Goal: Transaction & Acquisition: Purchase product/service

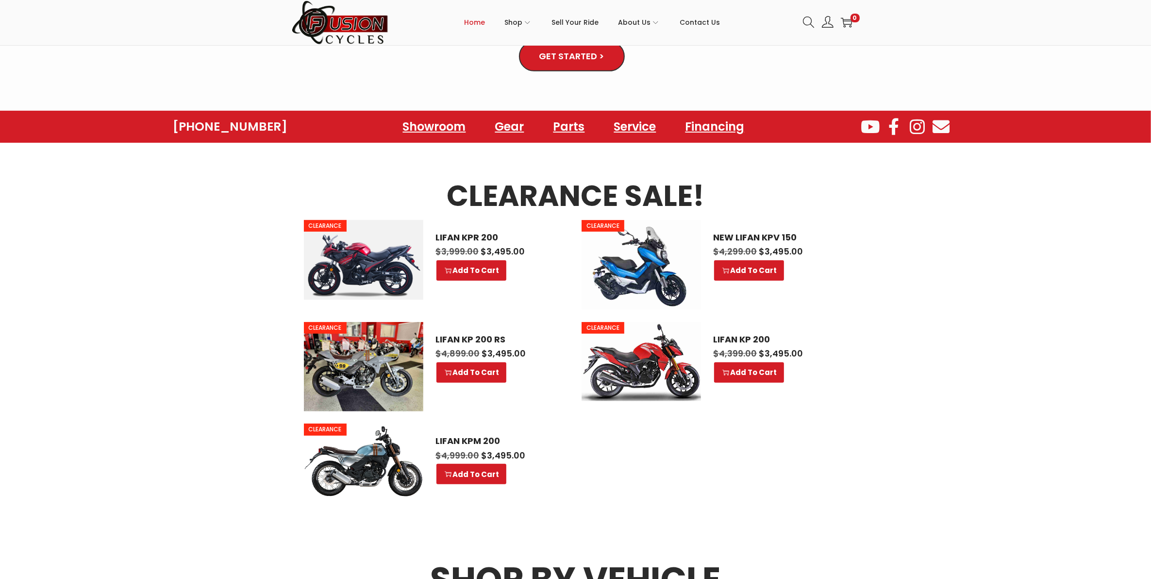
scroll to position [1012, 0]
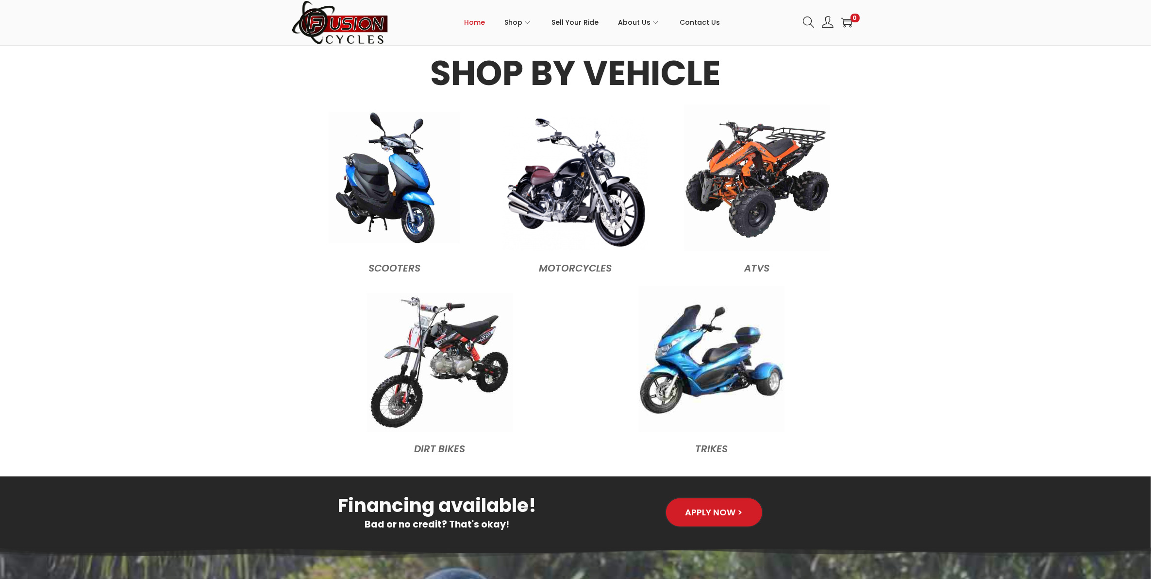
click at [354, 203] on img at bounding box center [394, 177] width 131 height 131
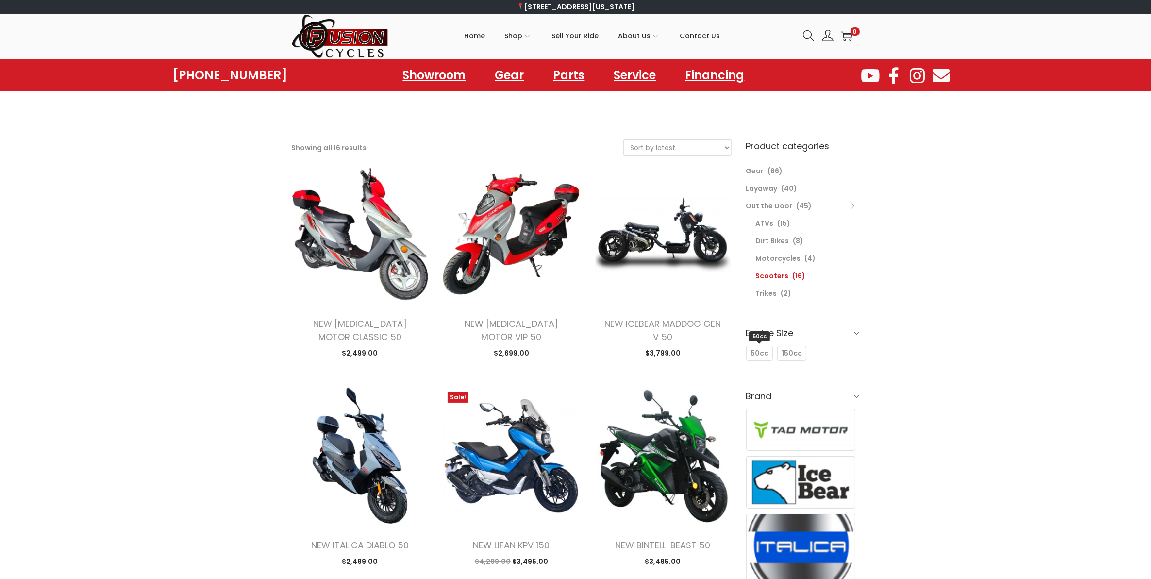
click at [757, 353] on span "50cc" at bounding box center [760, 353] width 18 height 10
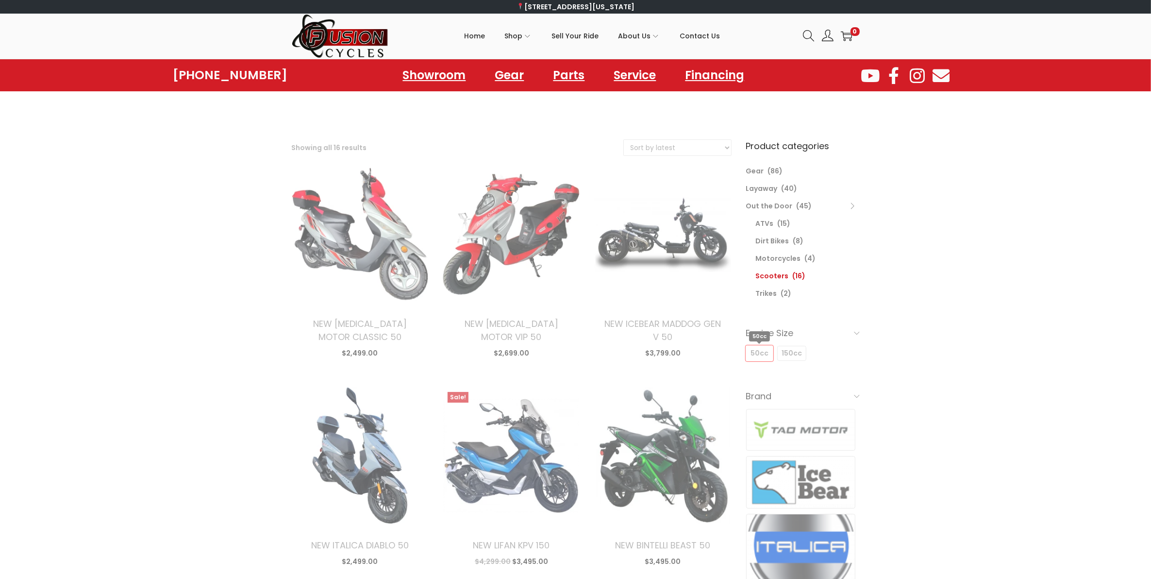
select select "date"
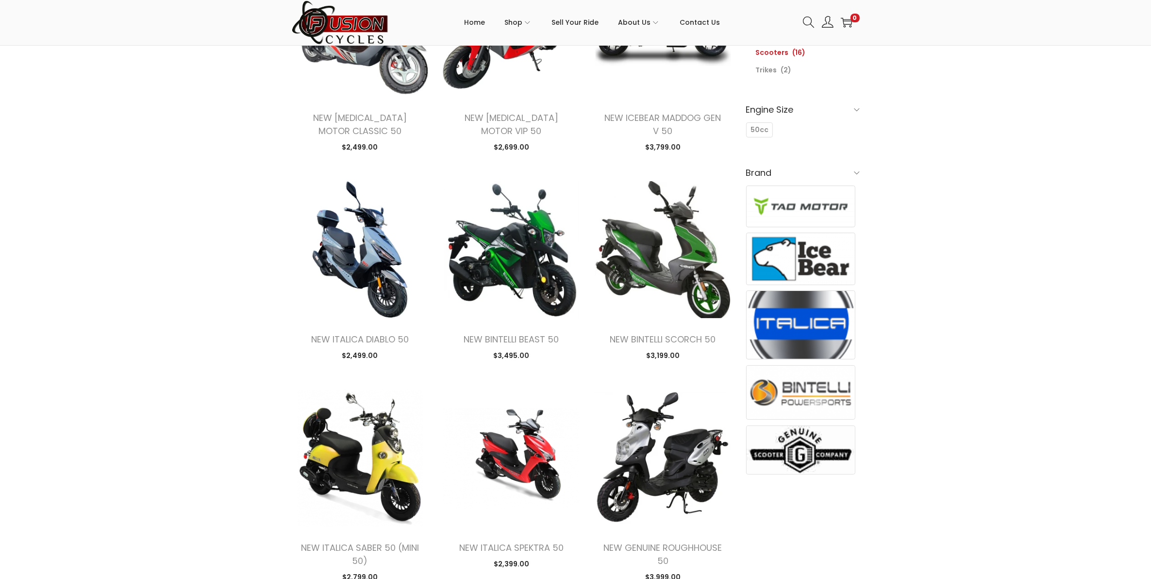
scroll to position [226, 0]
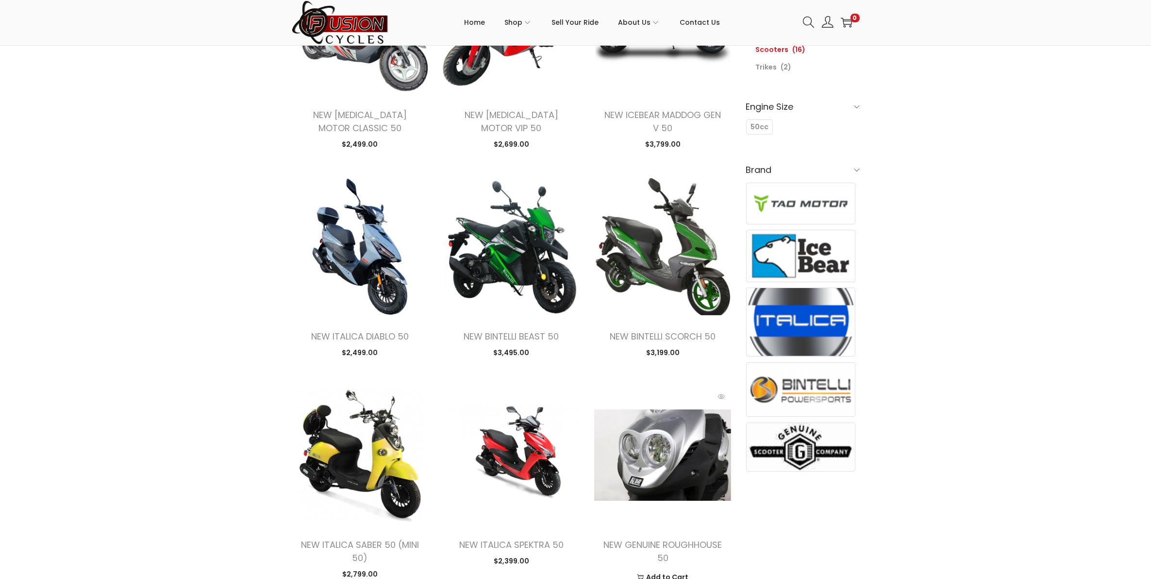
click at [629, 461] on img at bounding box center [662, 455] width 137 height 137
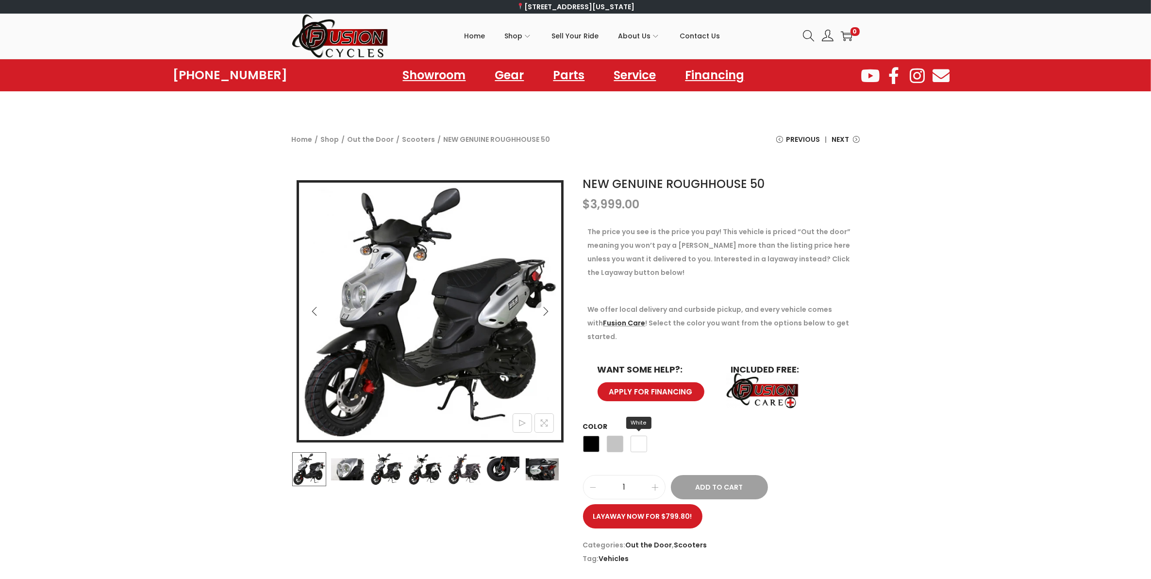
click at [643, 436] on span "White" at bounding box center [639, 444] width 17 height 17
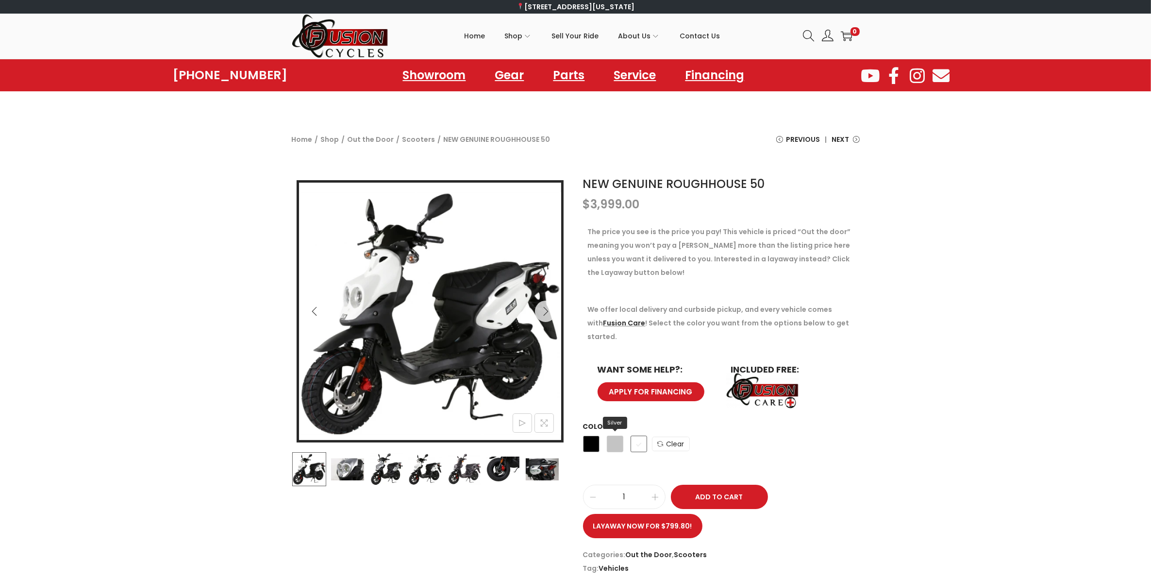
click at [617, 436] on span "Silver" at bounding box center [615, 444] width 17 height 17
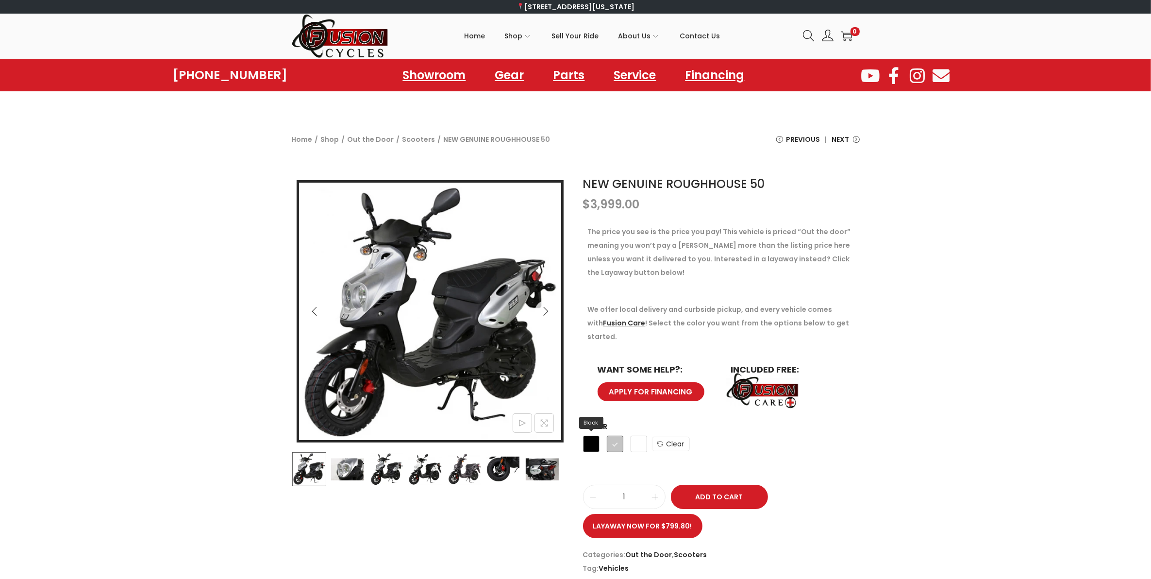
click at [589, 436] on span "Black" at bounding box center [591, 444] width 17 height 17
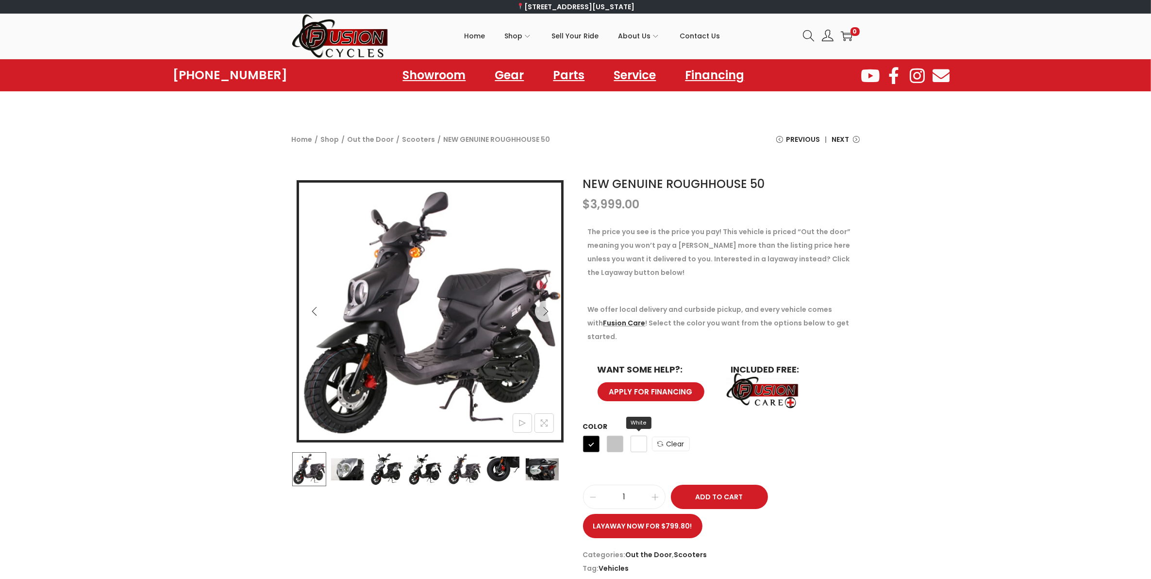
click at [641, 436] on span "White" at bounding box center [639, 444] width 17 height 17
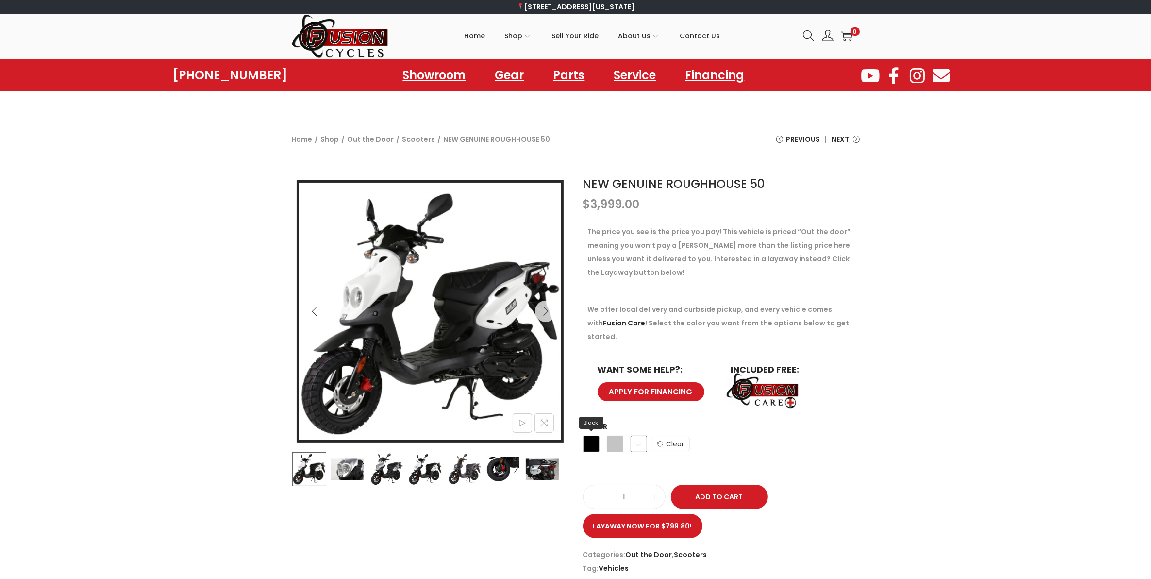
click at [589, 436] on span "Black" at bounding box center [591, 444] width 17 height 17
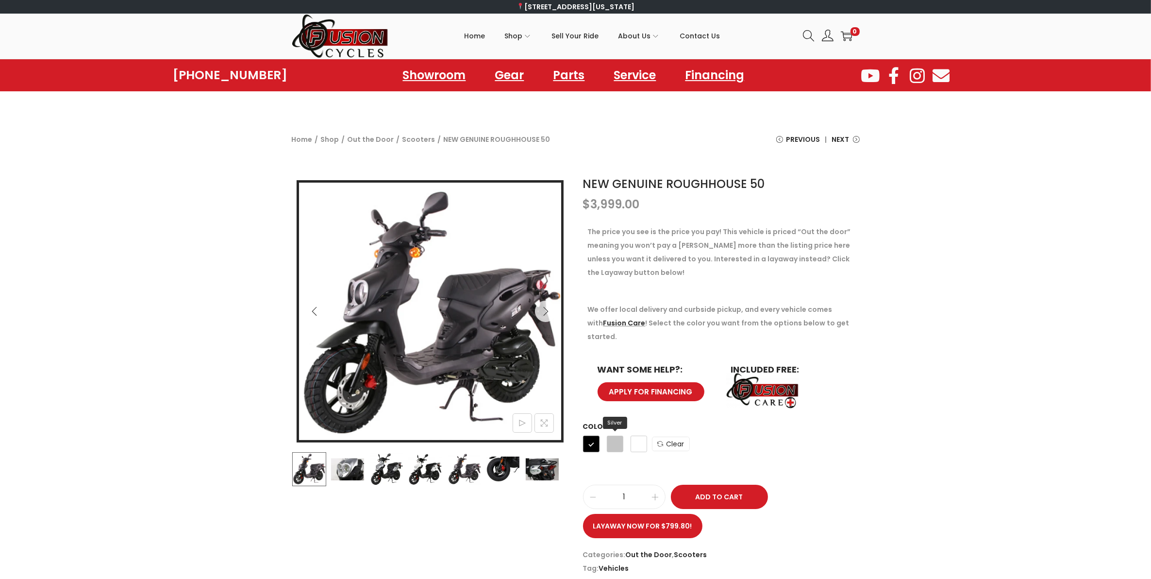
click at [612, 436] on span "Silver" at bounding box center [615, 444] width 17 height 17
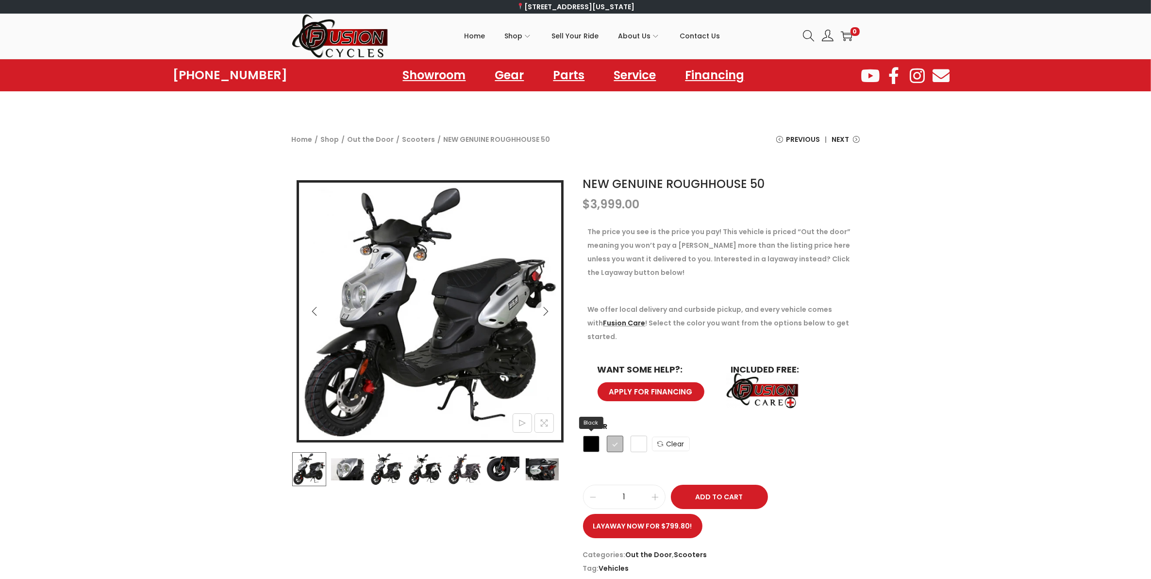
click at [587, 436] on span "Black" at bounding box center [591, 444] width 17 height 17
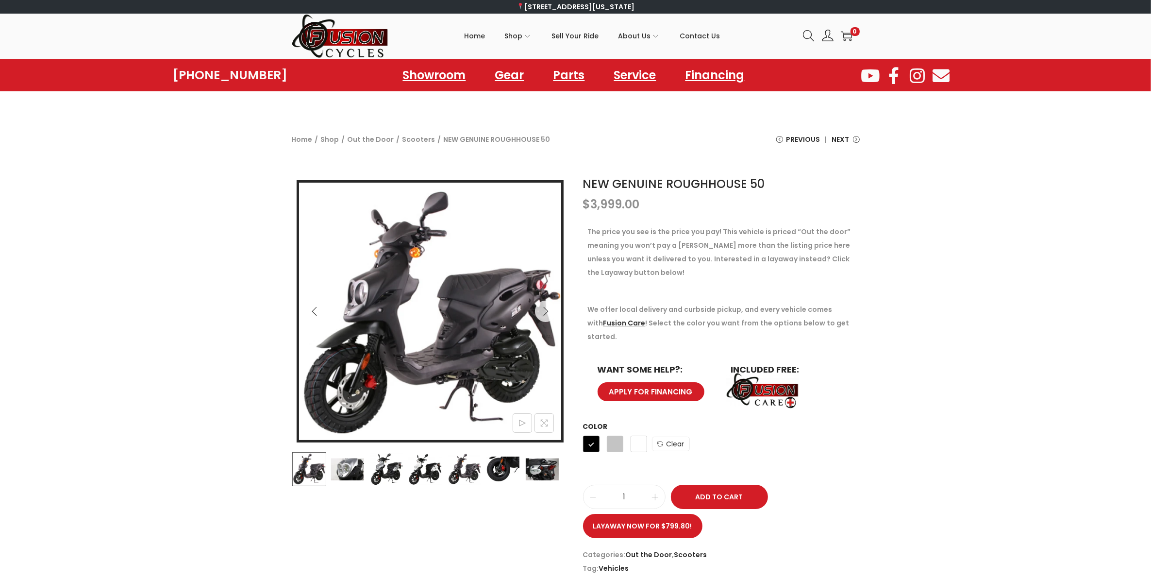
click at [316, 314] on icon "Previous" at bounding box center [315, 311] width 10 height 10
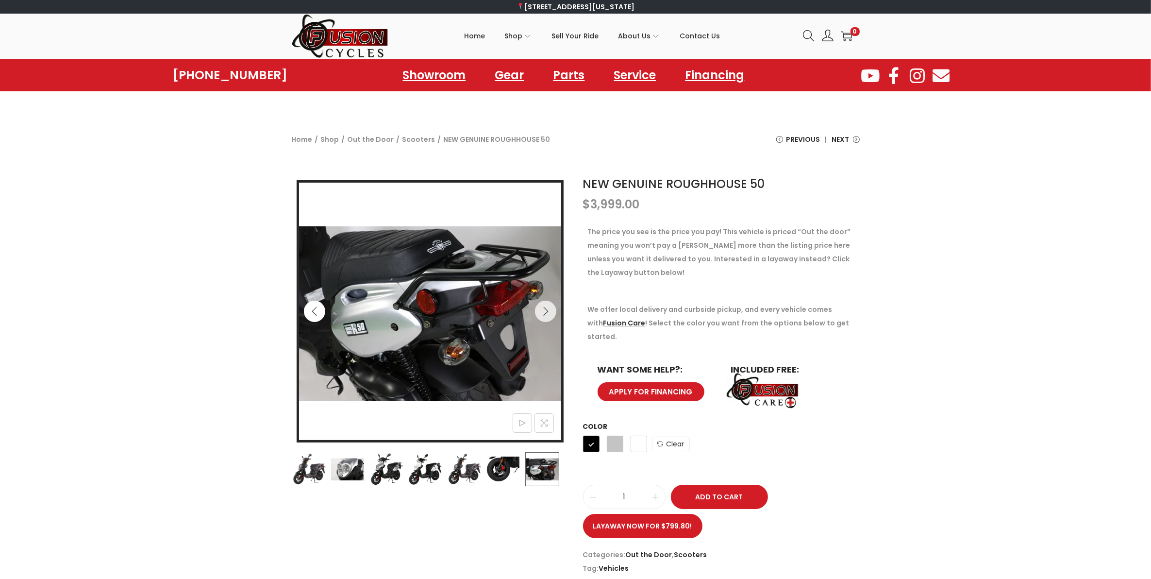
click at [316, 314] on icon "Previous" at bounding box center [315, 311] width 10 height 10
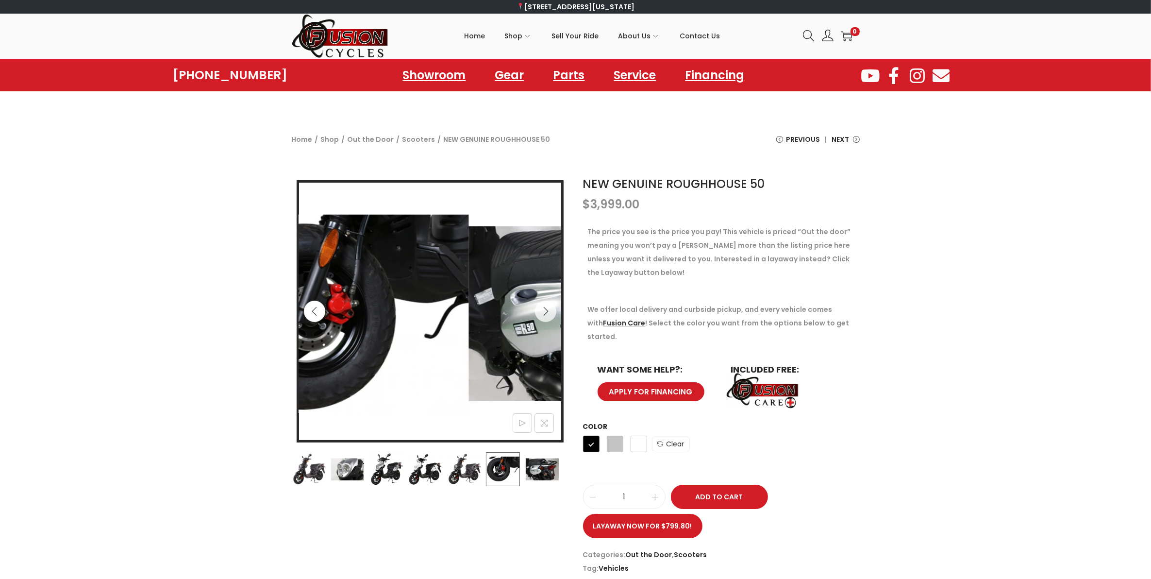
click at [316, 314] on icon "Previous" at bounding box center [315, 311] width 10 height 10
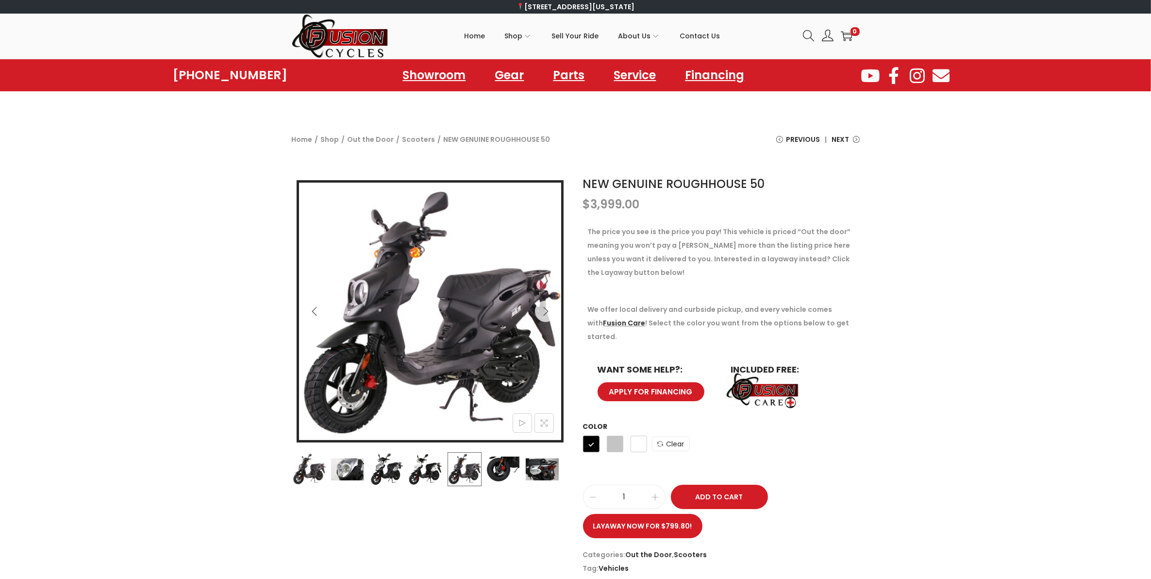
click at [316, 314] on icon "Previous" at bounding box center [315, 311] width 10 height 10
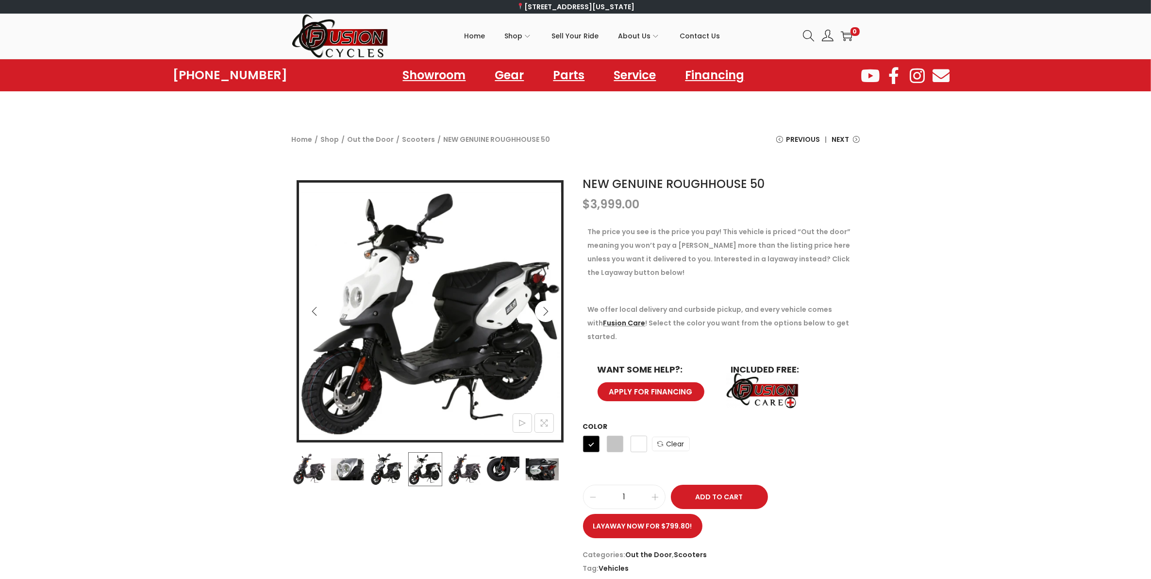
click at [543, 319] on button "Next" at bounding box center [545, 311] width 21 height 21
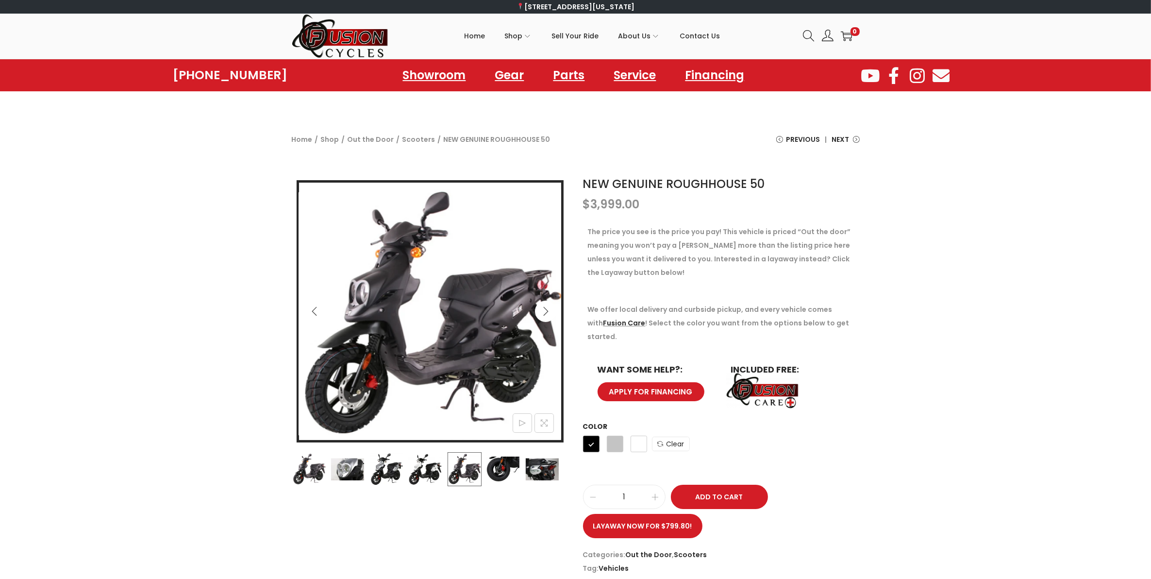
click at [543, 319] on button "Next" at bounding box center [545, 311] width 21 height 21
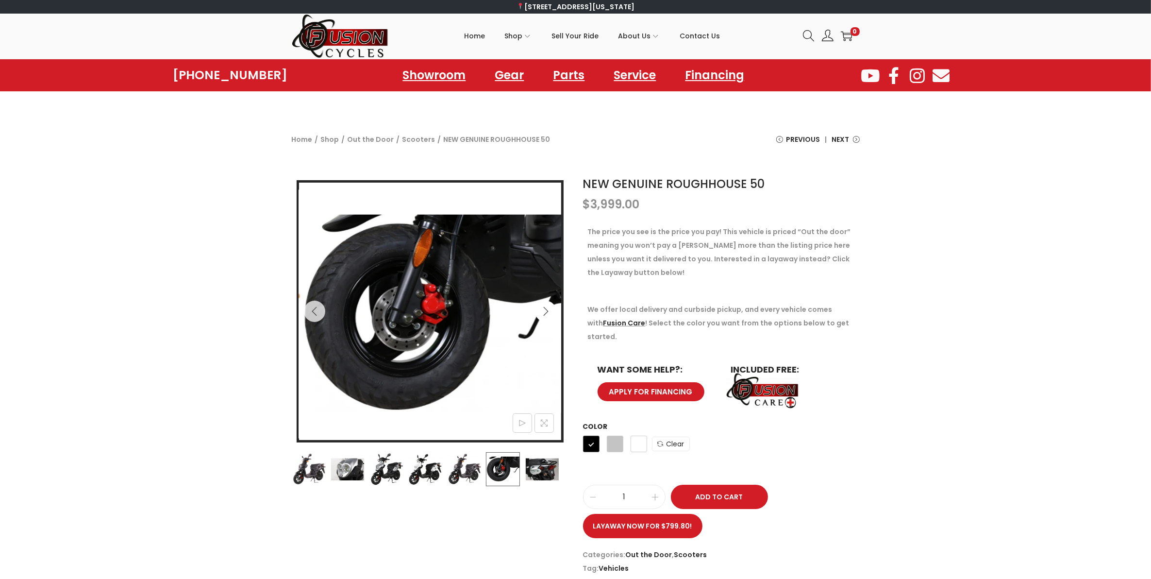
click at [543, 319] on button "Next" at bounding box center [545, 311] width 21 height 21
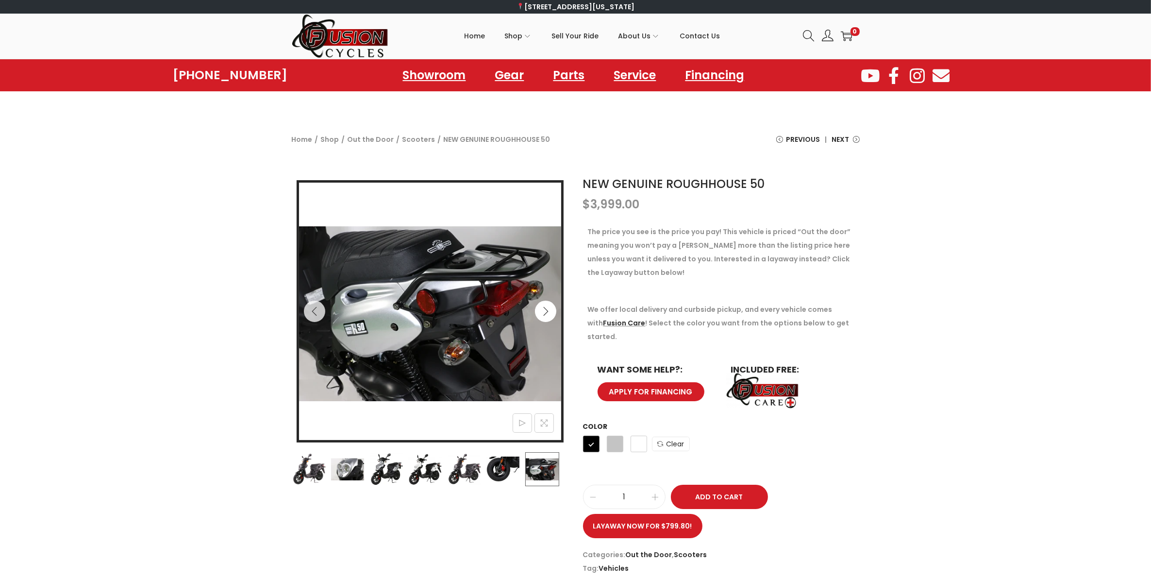
click at [543, 319] on button "Next" at bounding box center [545, 311] width 21 height 21
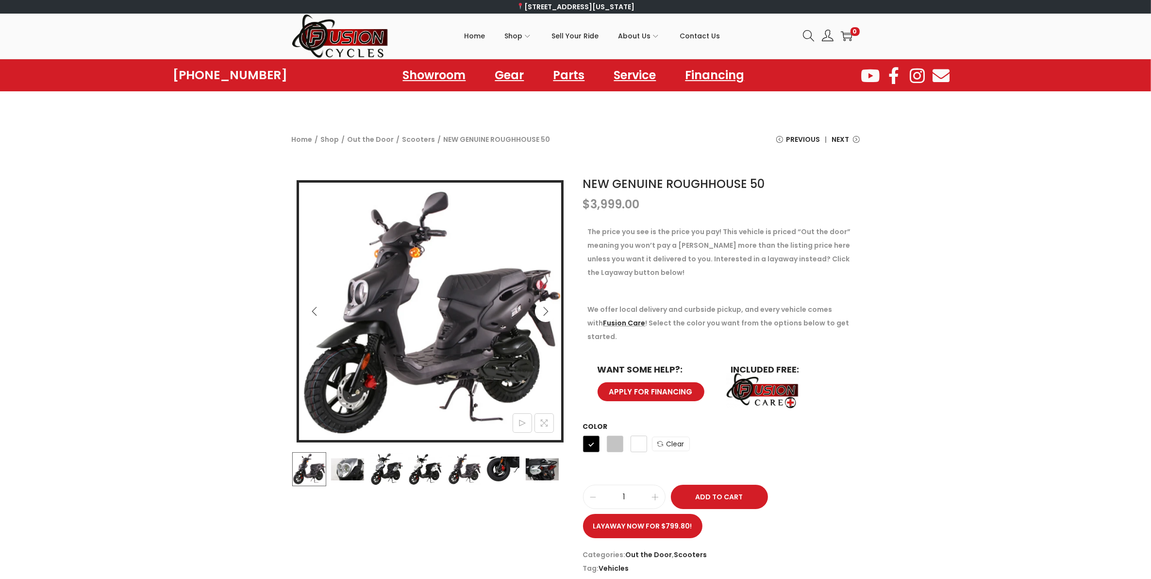
click at [543, 319] on button "Next" at bounding box center [545, 311] width 21 height 21
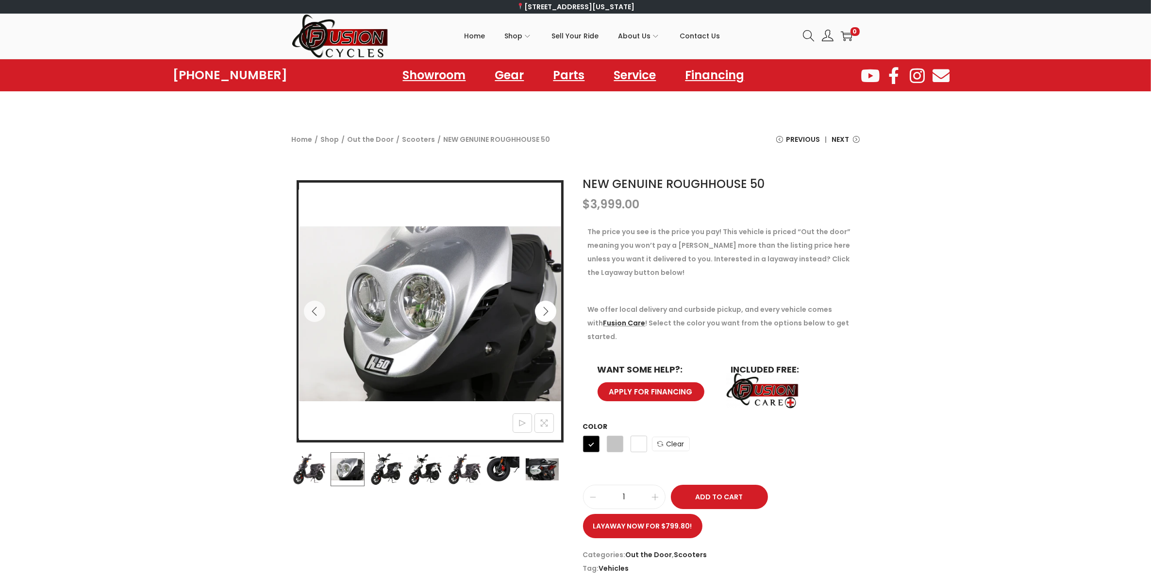
click at [543, 319] on button "Next" at bounding box center [545, 311] width 21 height 21
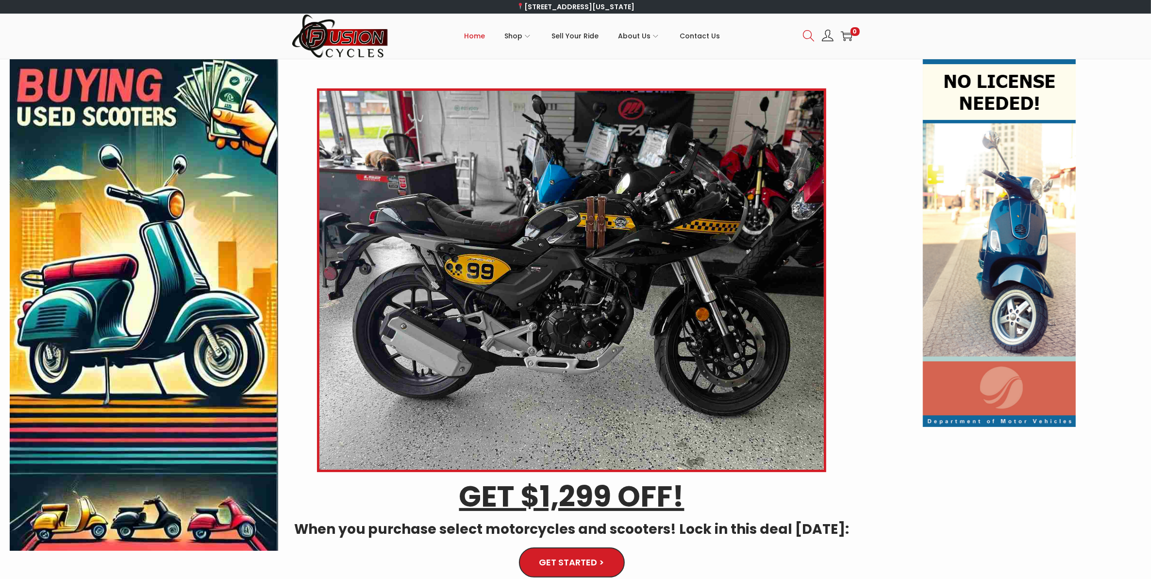
click at [809, 41] on icon at bounding box center [809, 36] width 12 height 12
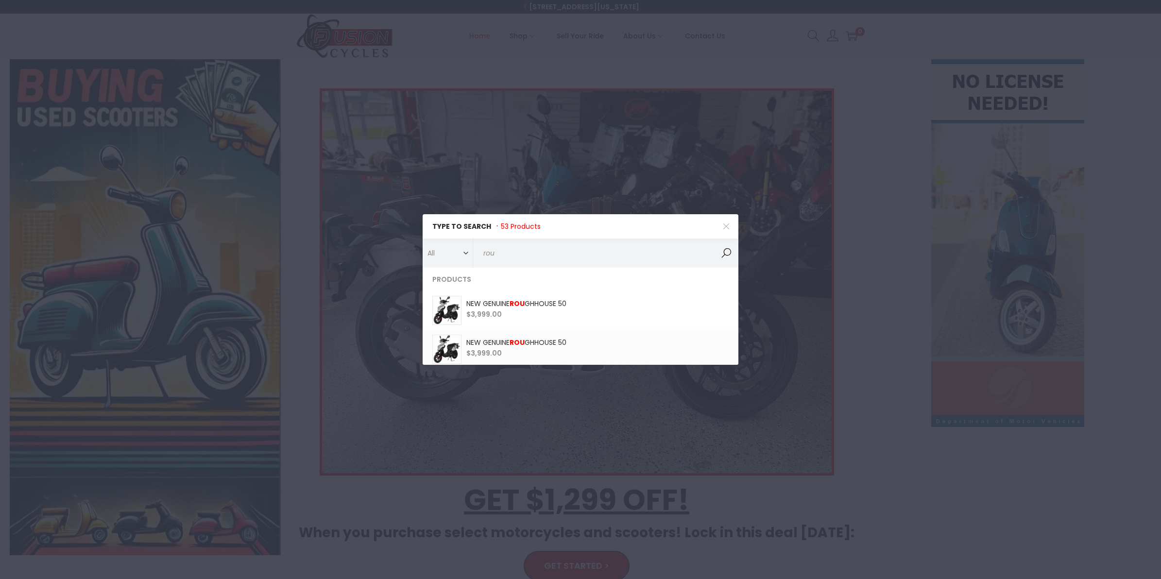
type input "rou"
click at [510, 311] on link at bounding box center [580, 310] width 316 height 39
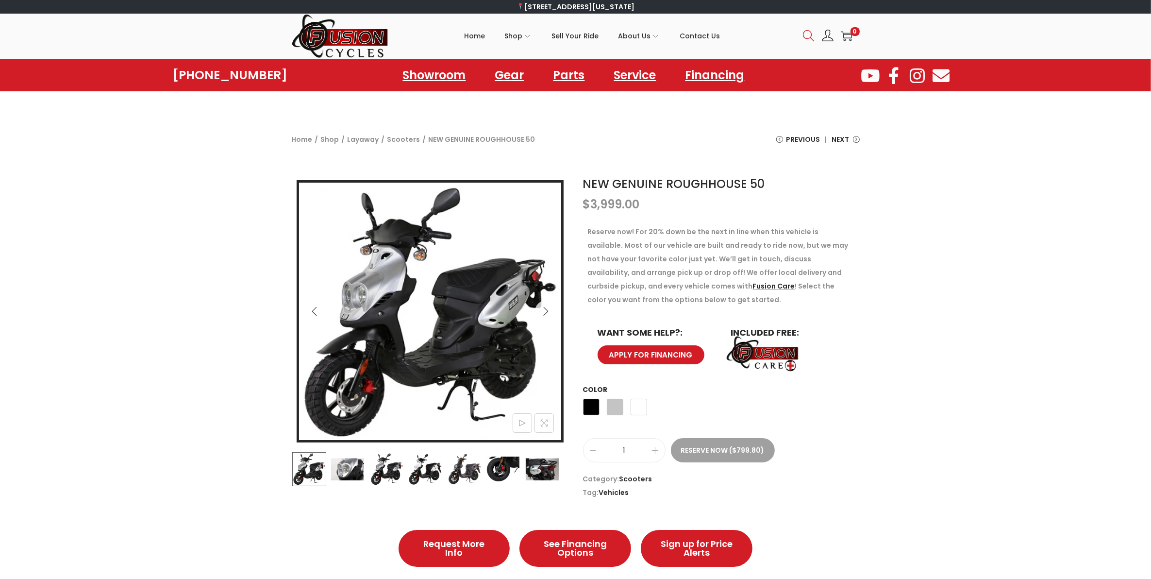
click at [809, 39] on icon at bounding box center [809, 36] width 12 height 12
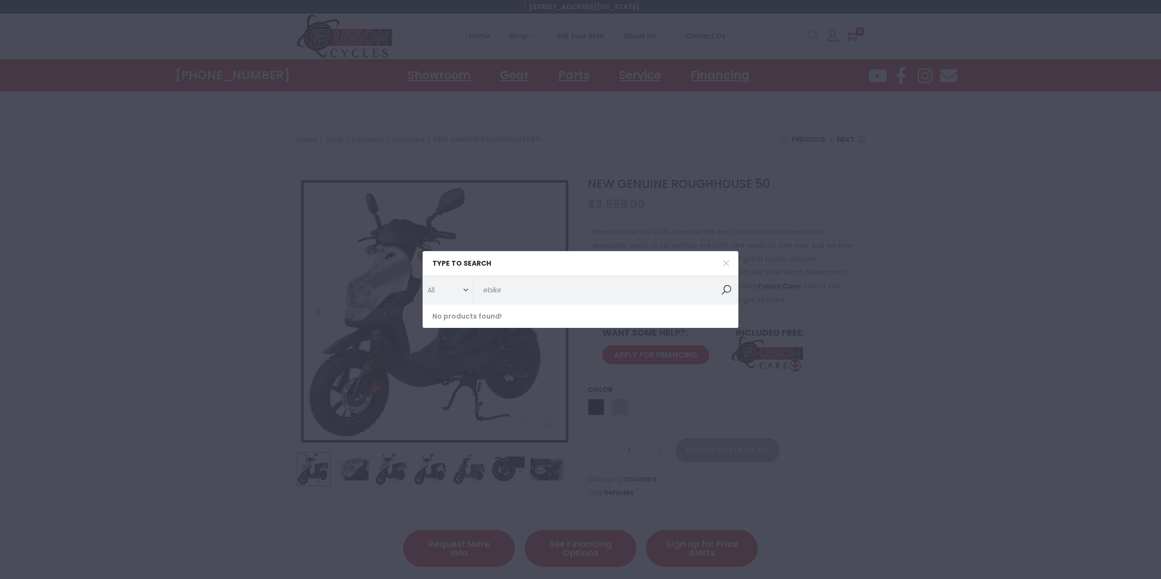
type input "ebikes"
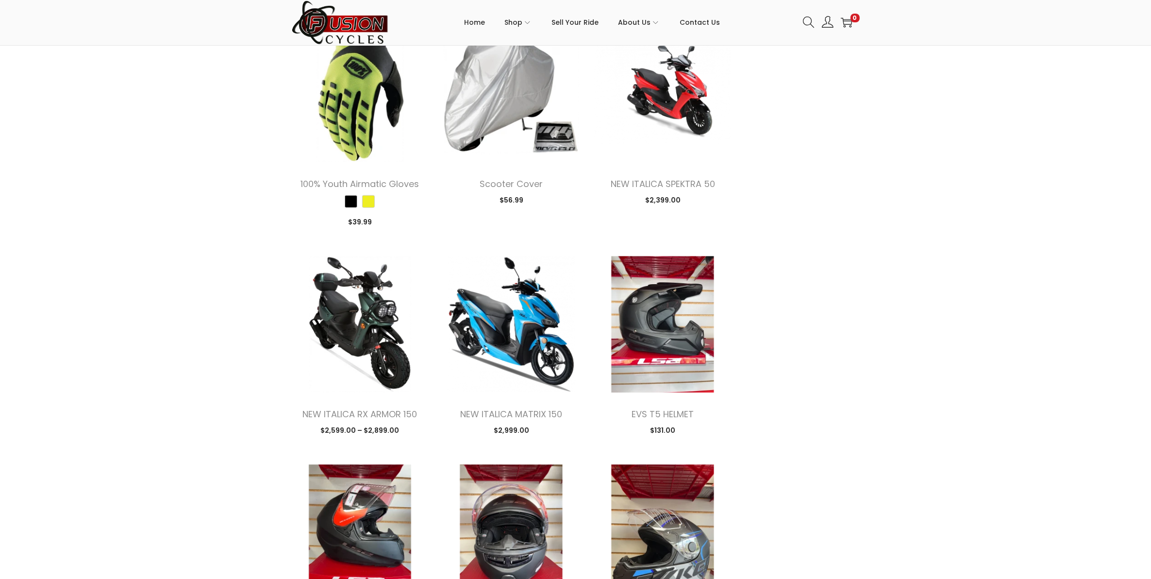
scroll to position [1543, 0]
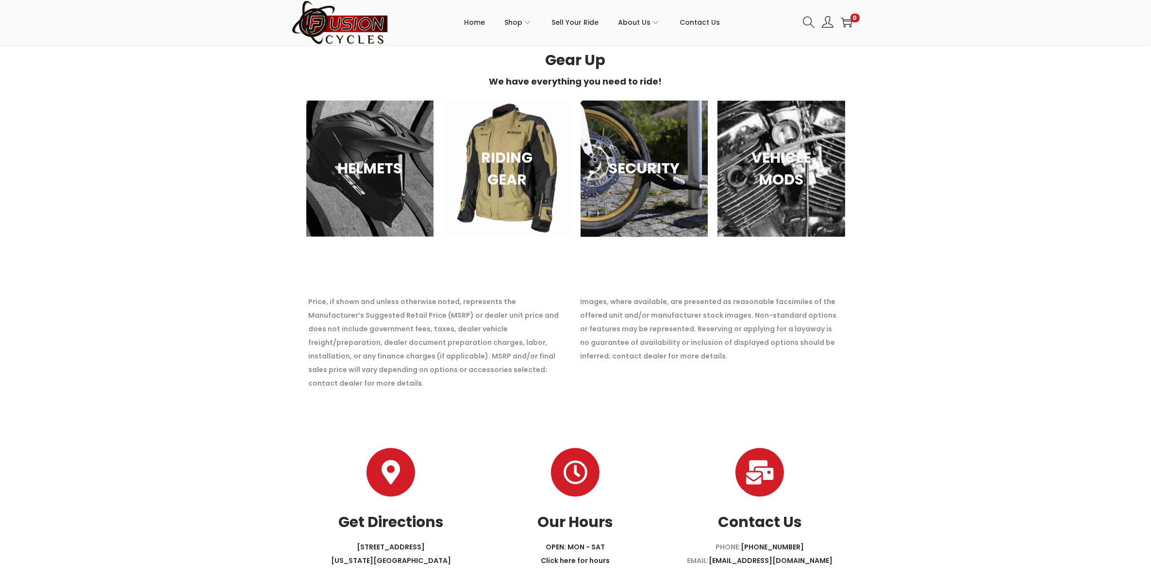
scroll to position [4219, 0]
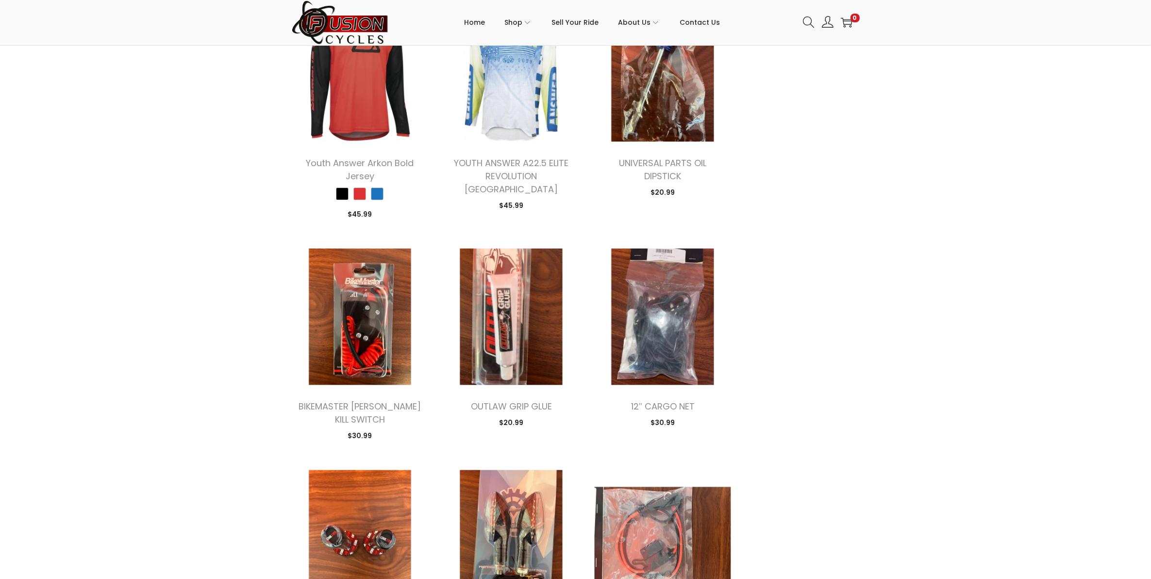
scroll to position [5556, 0]
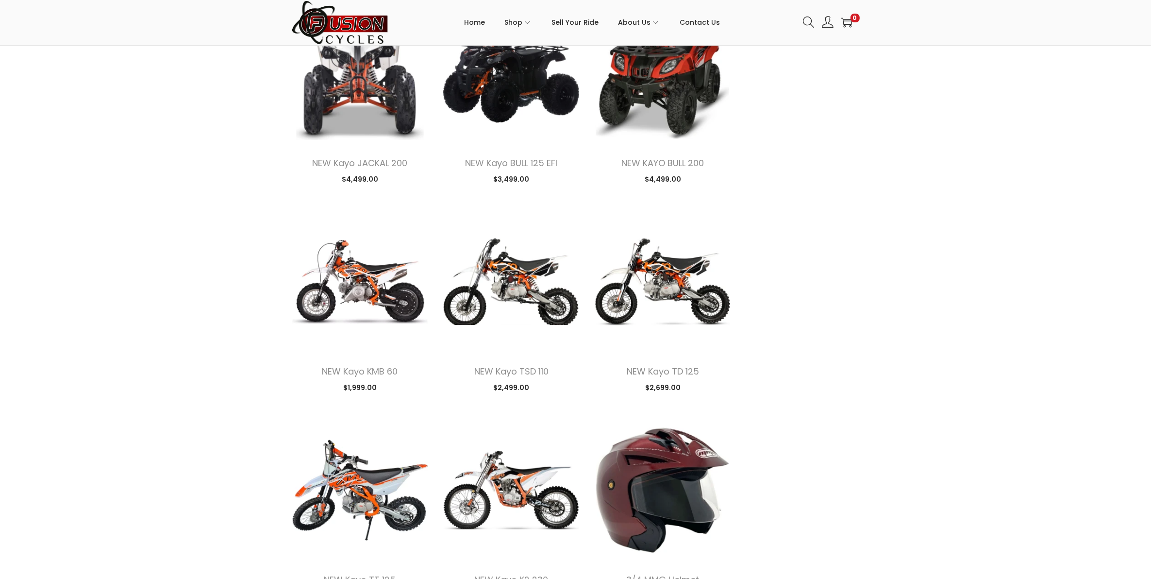
scroll to position [6994, 0]
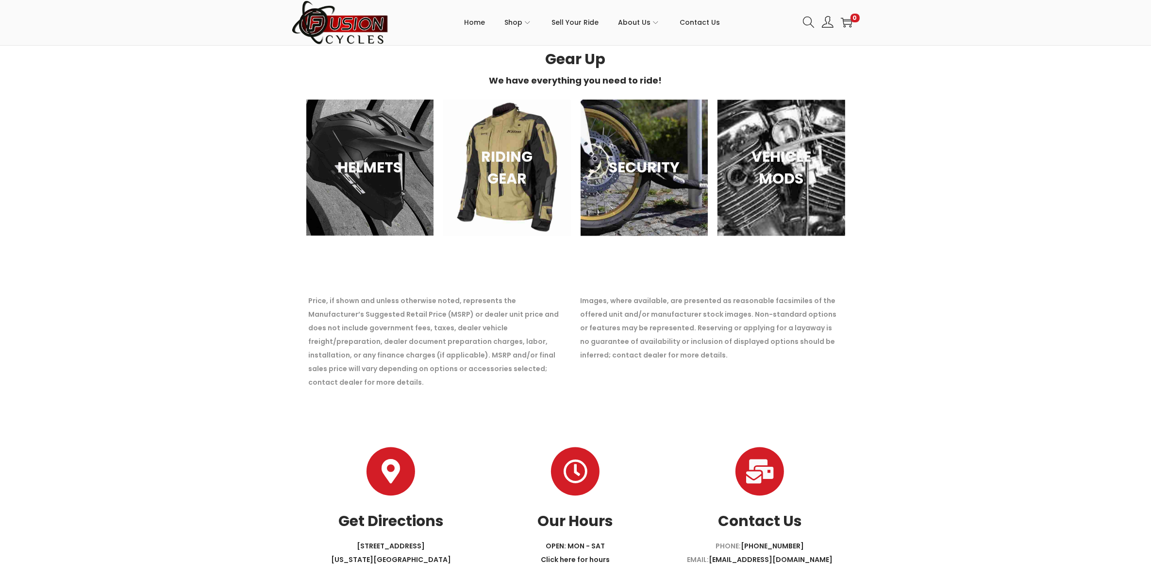
scroll to position [6488, 0]
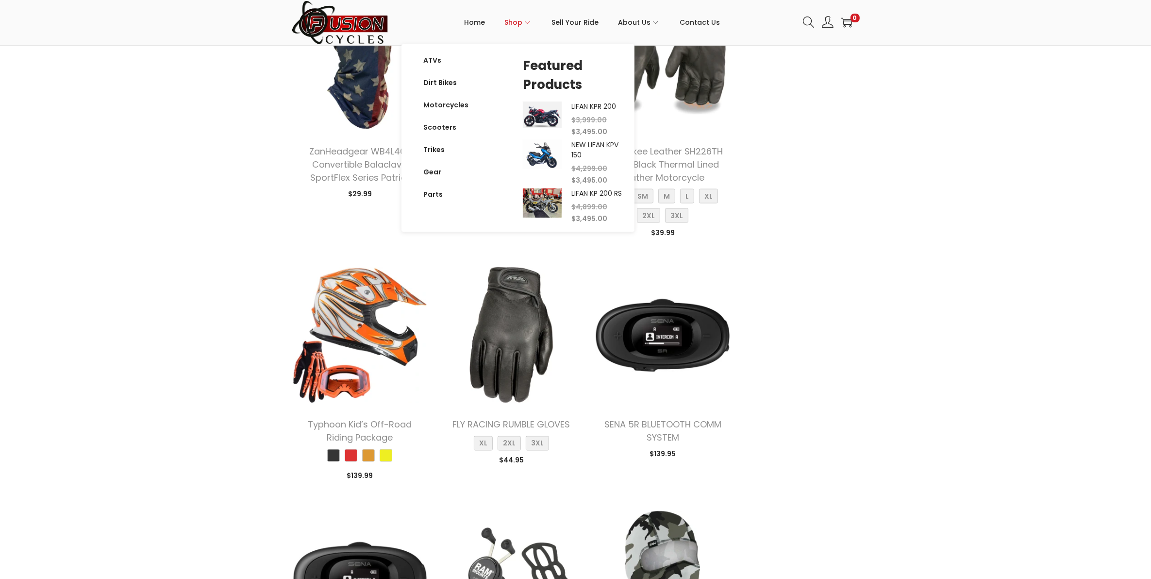
click at [521, 22] on span "Shop" at bounding box center [514, 22] width 18 height 24
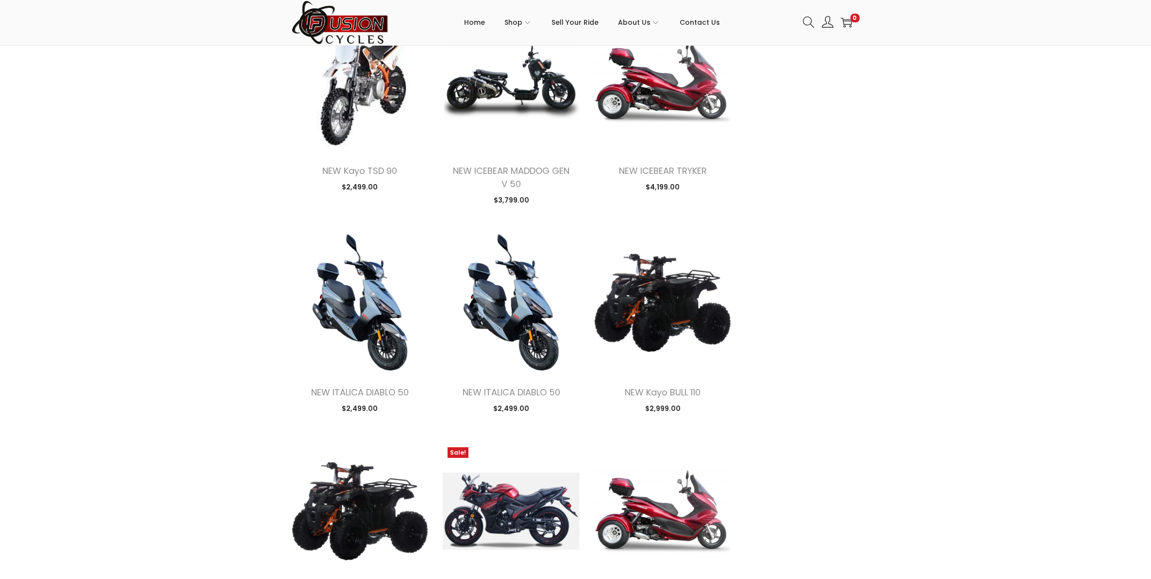
scroll to position [1518, 0]
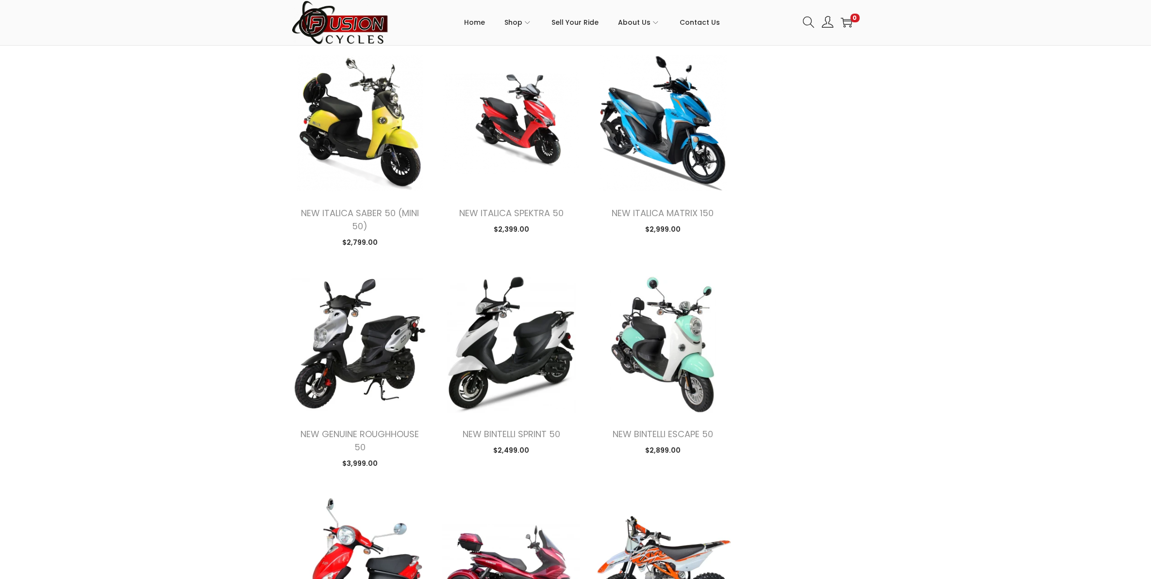
scroll to position [2531, 0]
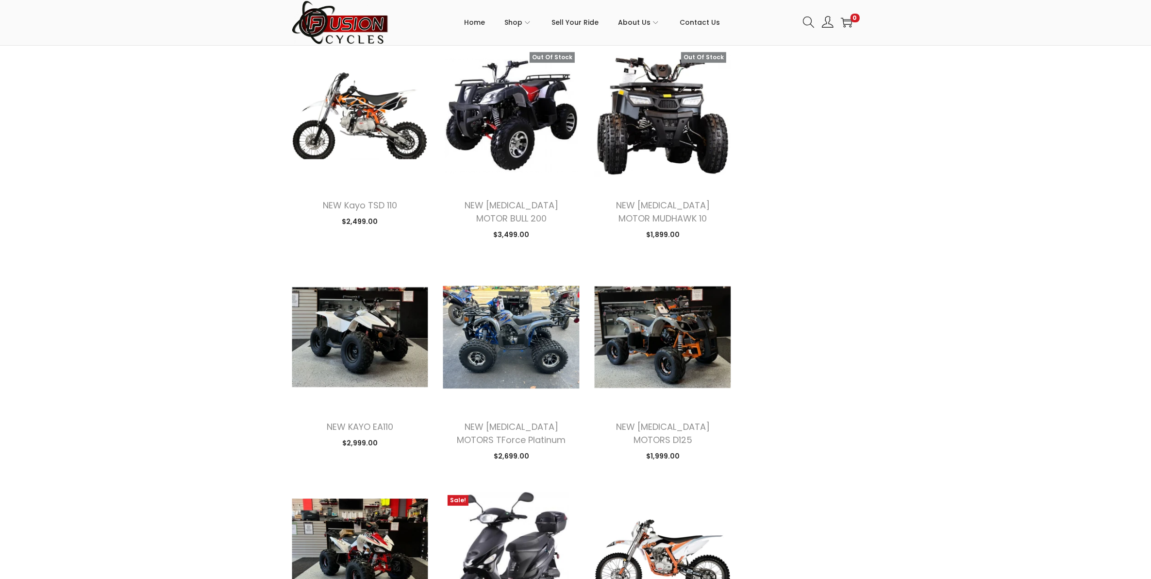
scroll to position [4050, 0]
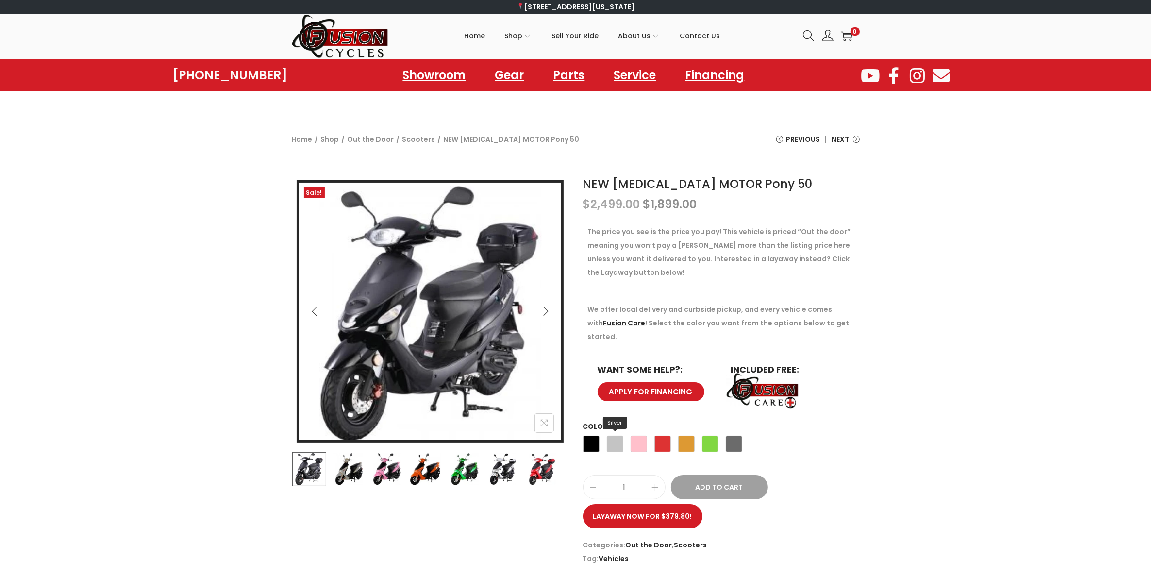
click at [619, 436] on span "Silver" at bounding box center [615, 444] width 17 height 17
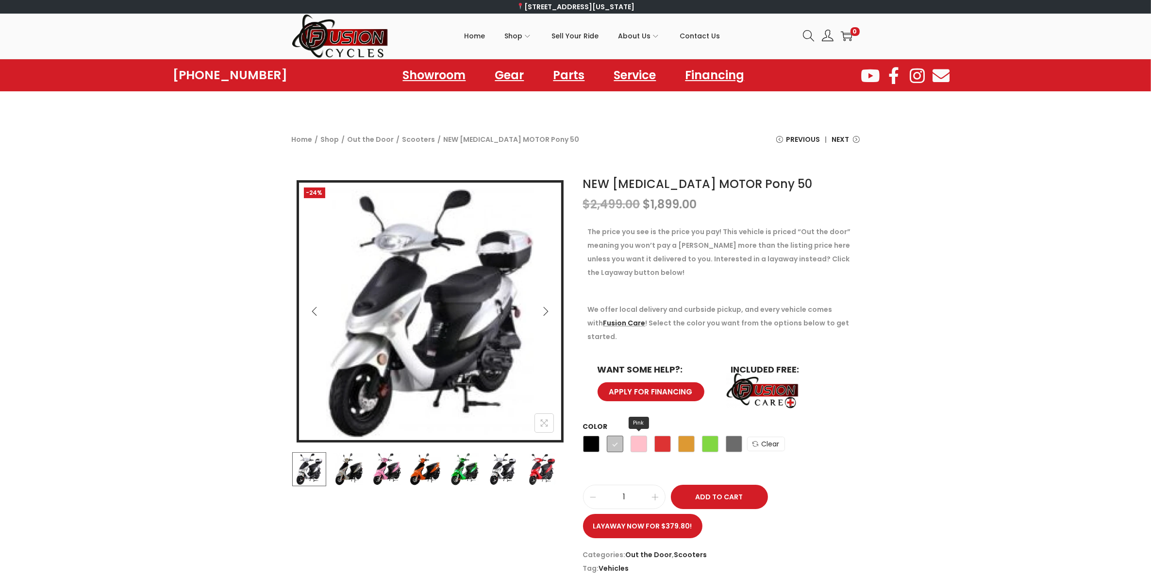
click at [632, 436] on span "Pink" at bounding box center [639, 444] width 17 height 17
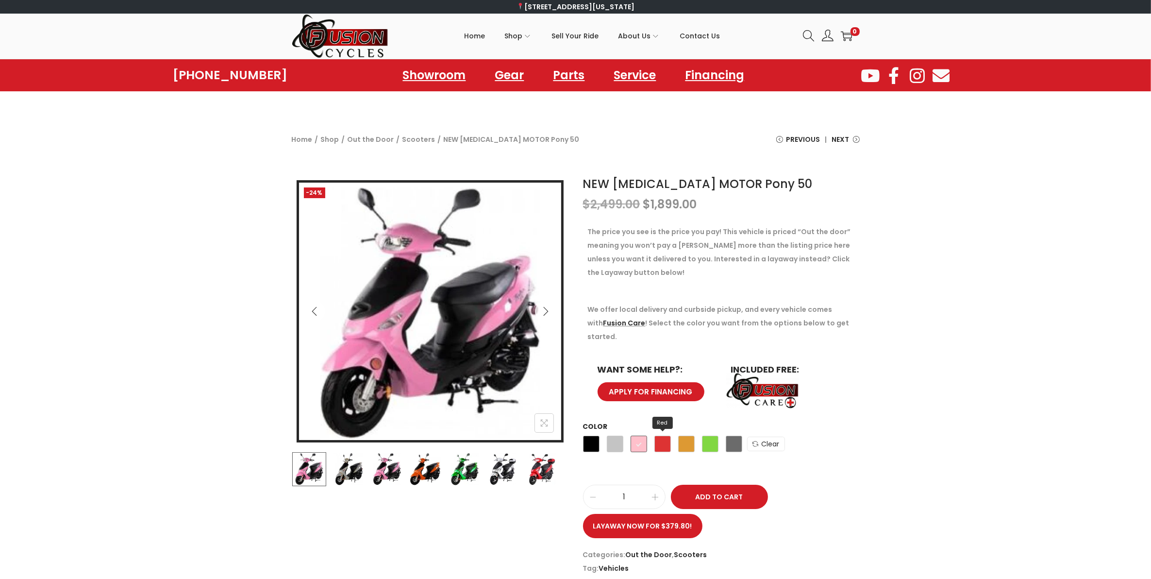
click at [655, 436] on span "Red" at bounding box center [663, 444] width 17 height 17
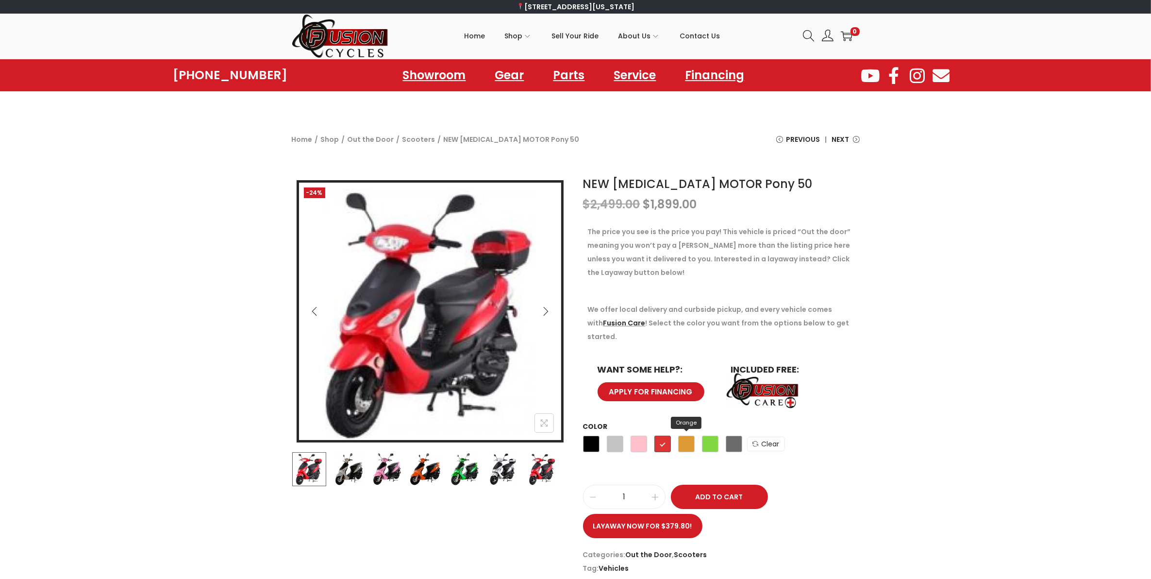
click at [684, 436] on span "Orange" at bounding box center [686, 444] width 17 height 17
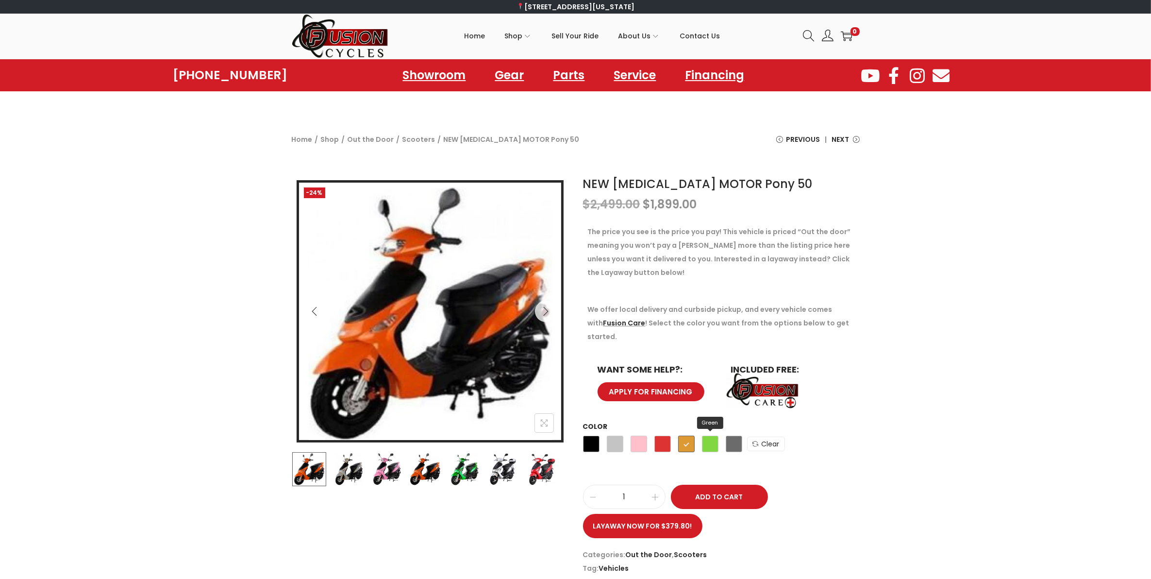
click at [706, 436] on span "Green" at bounding box center [710, 444] width 17 height 17
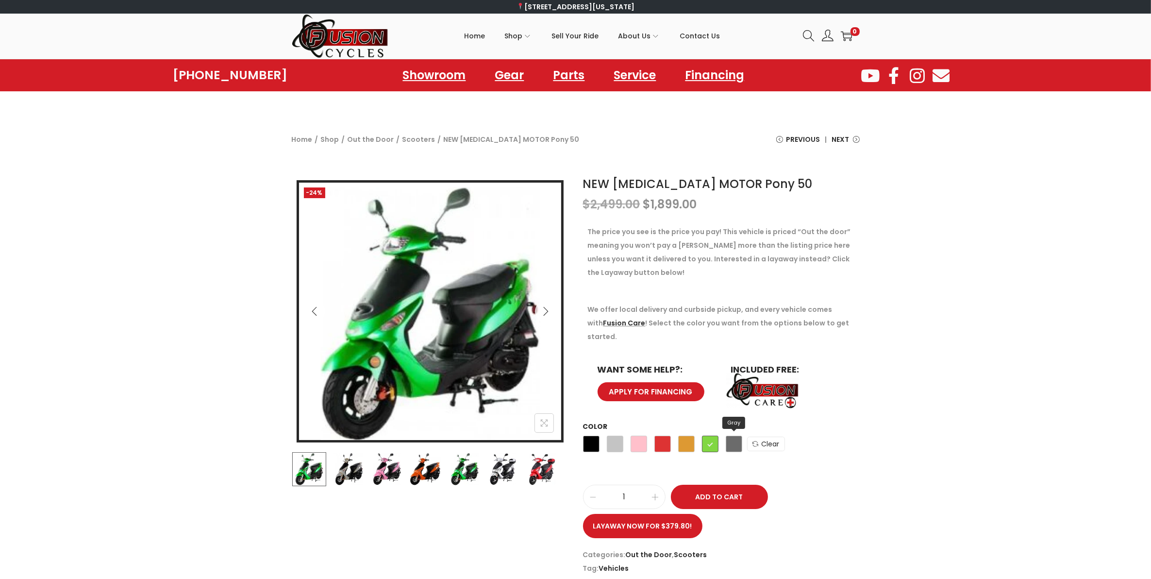
click at [726, 436] on span "Gray" at bounding box center [734, 444] width 17 height 17
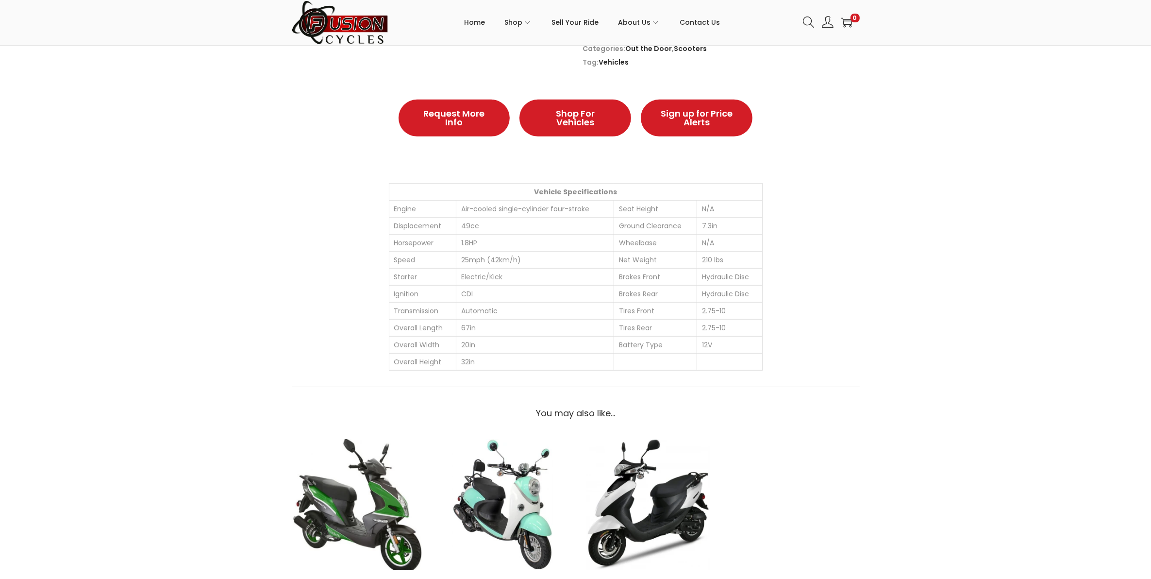
scroll to position [1012, 0]
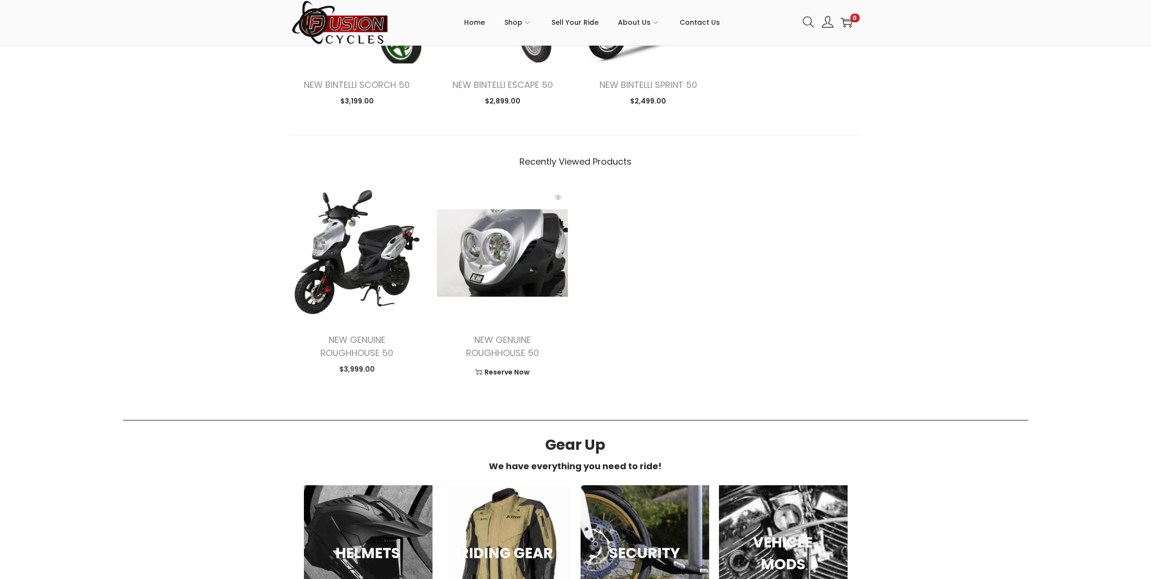
click at [498, 263] on img at bounding box center [502, 252] width 131 height 131
